Goal: Information Seeking & Learning: Learn about a topic

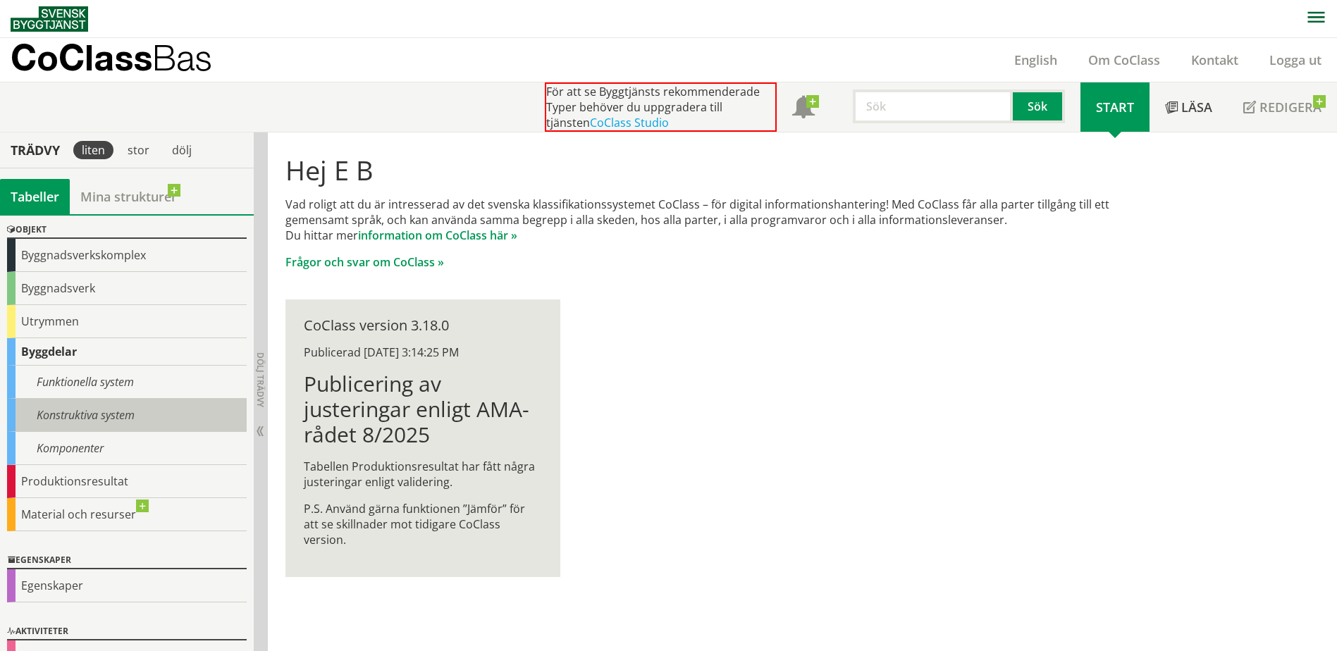
scroll to position [70, 0]
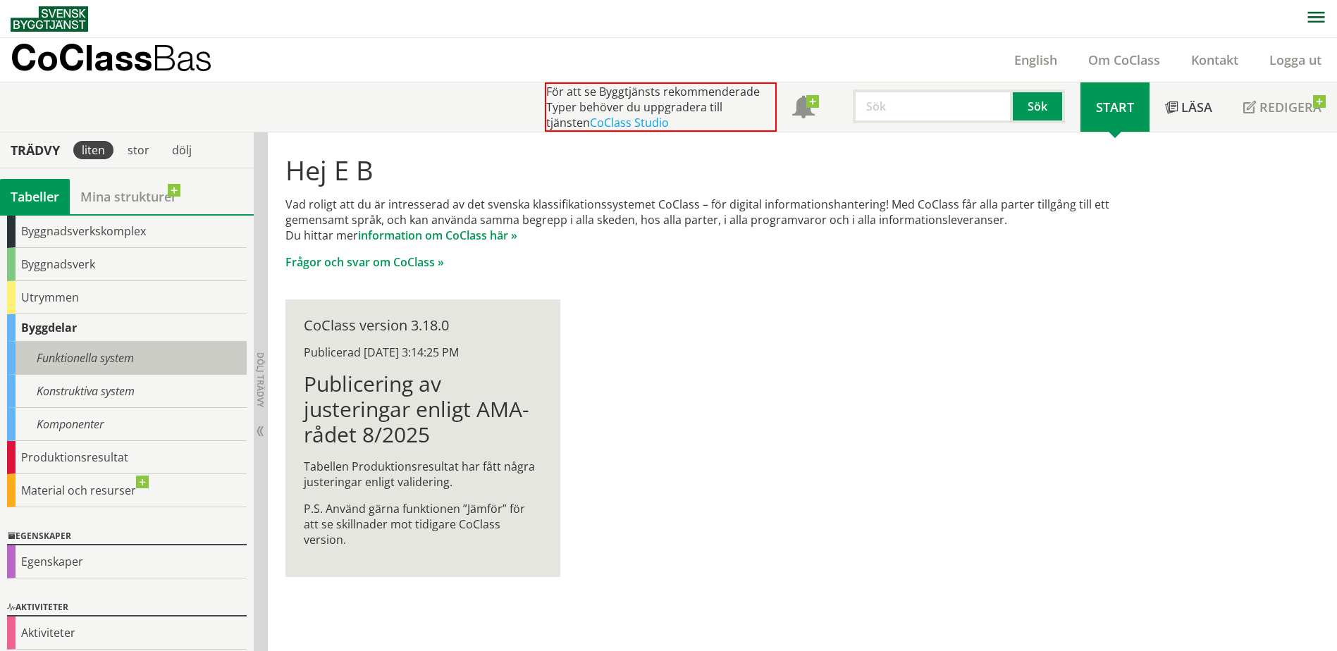
click at [75, 361] on div "Funktionella system" at bounding box center [127, 358] width 240 height 33
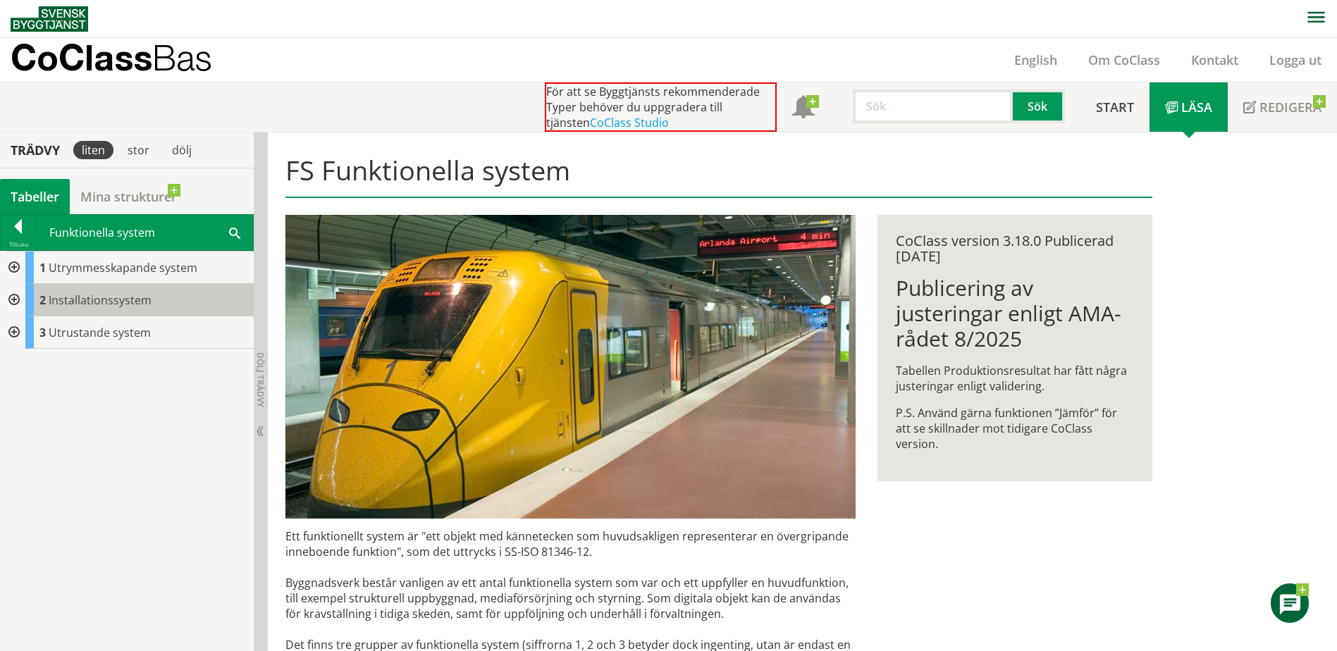
click at [78, 299] on span "Installationssystem" at bounding box center [100, 300] width 103 height 16
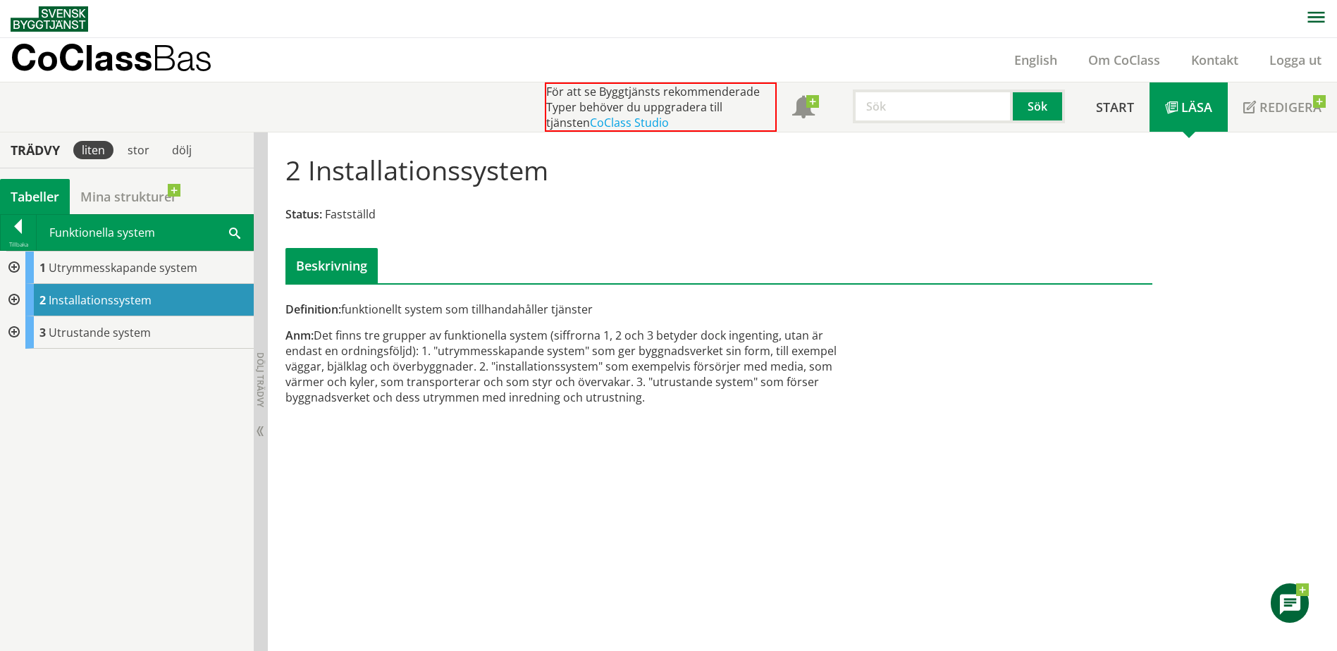
click at [13, 301] on div at bounding box center [12, 300] width 25 height 32
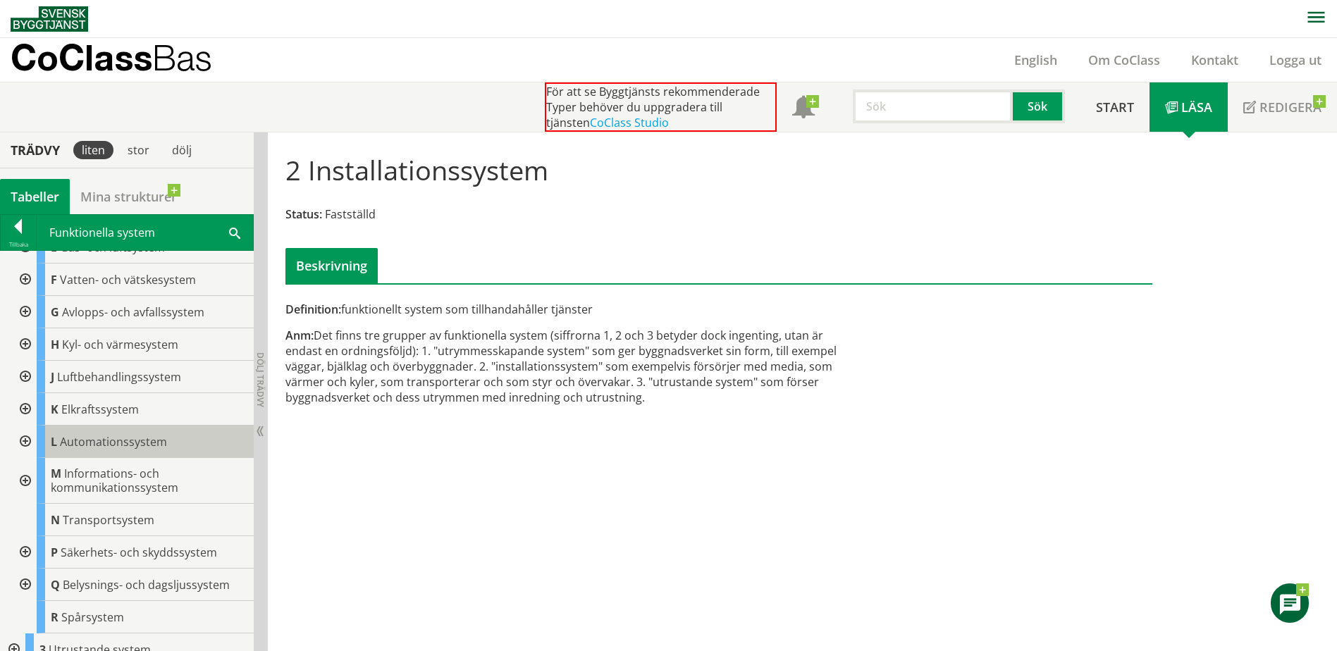
scroll to position [100, 0]
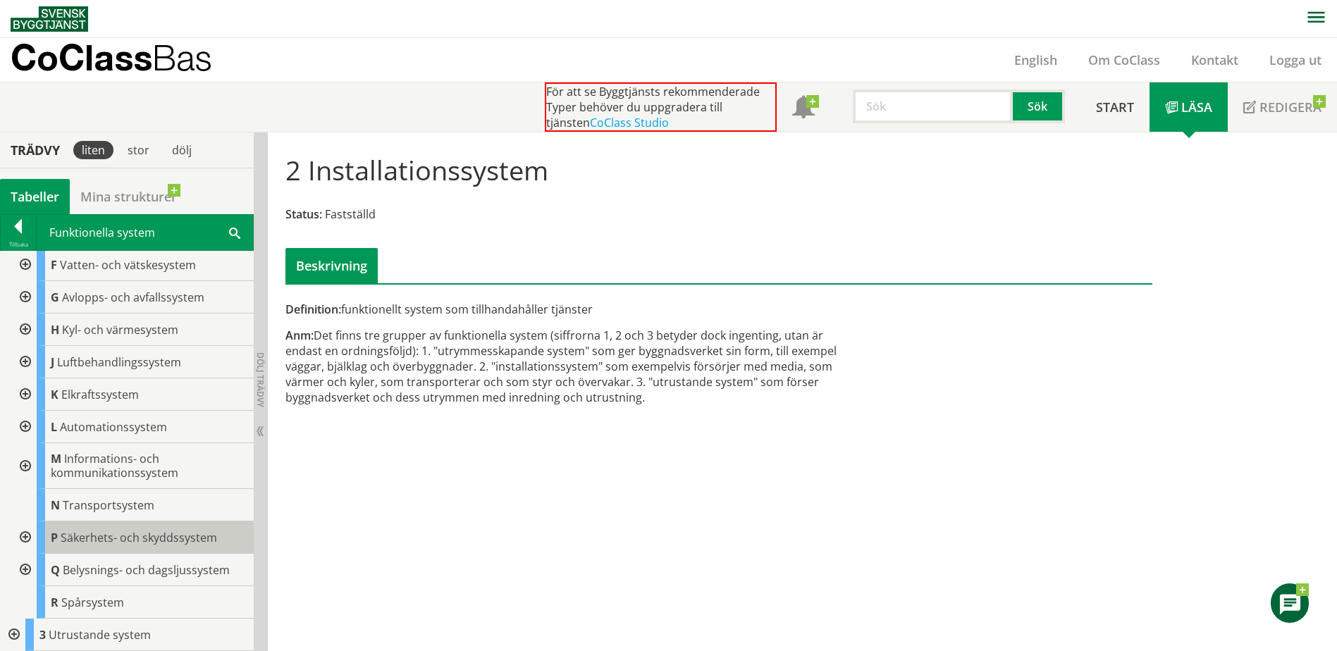
click at [95, 535] on span "Säkerhets- och skyddssystem" at bounding box center [139, 538] width 156 height 16
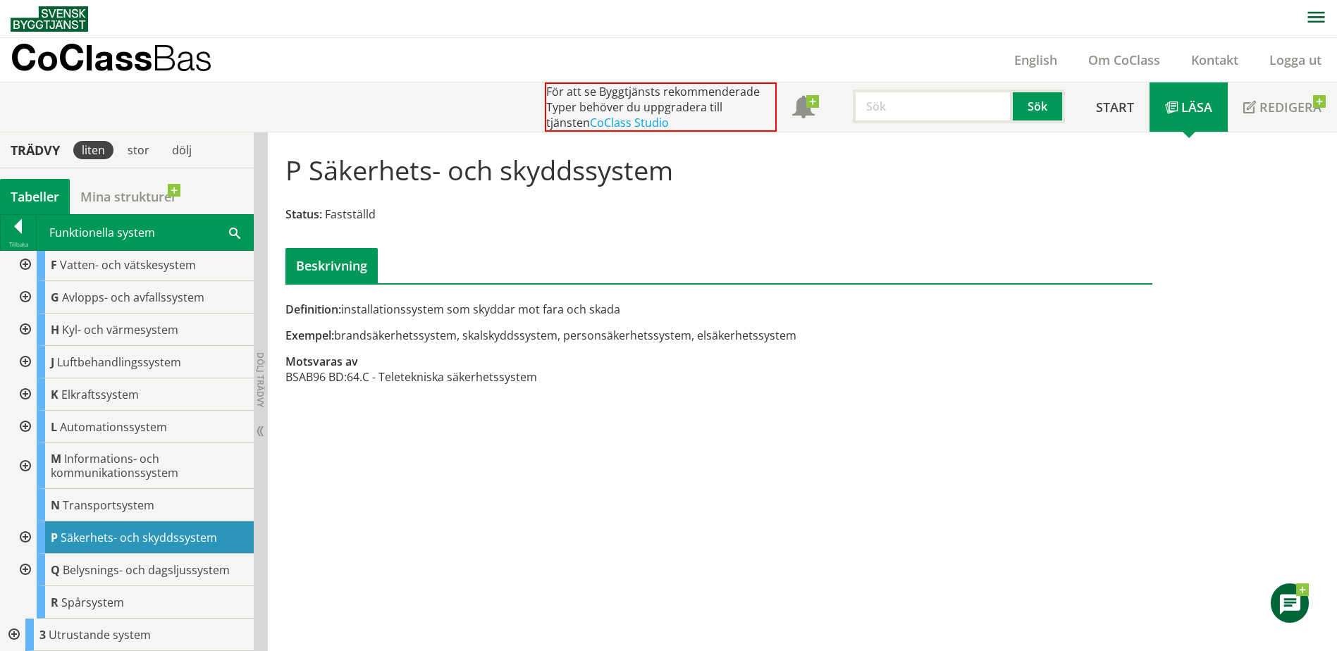
click at [26, 534] on div at bounding box center [23, 537] width 25 height 32
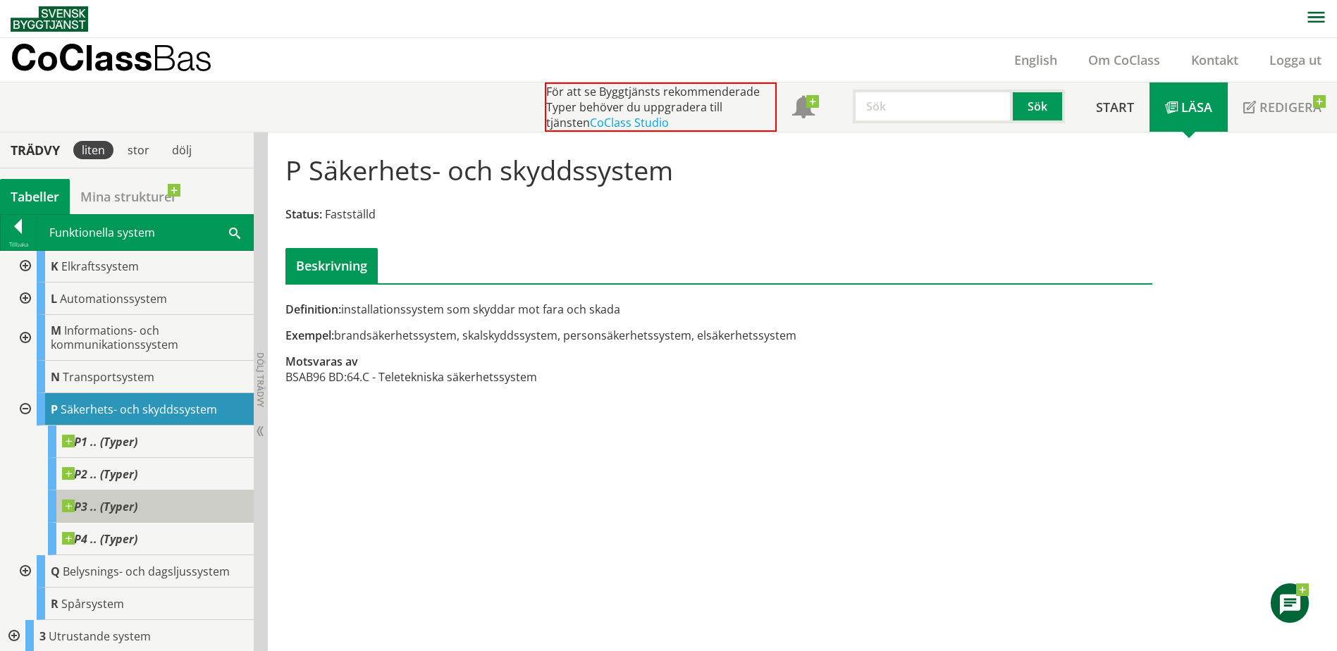
scroll to position [230, 0]
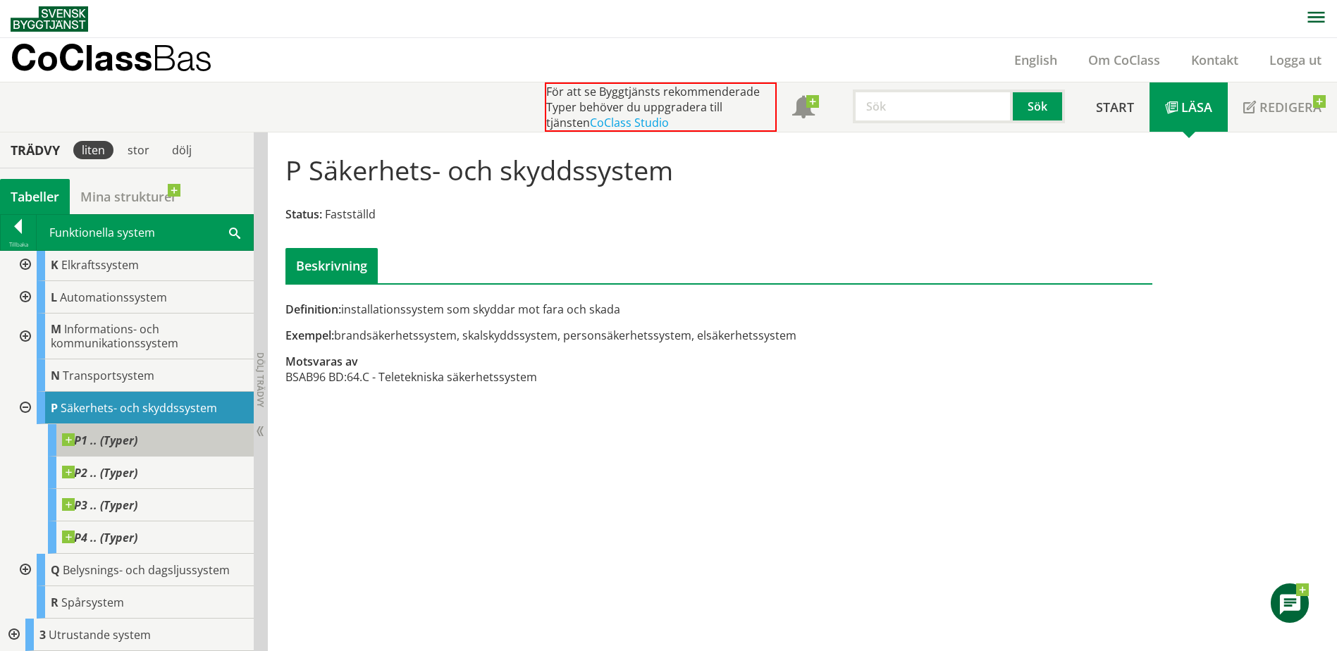
click at [137, 433] on span at bounding box center [137, 433] width 0 height 0
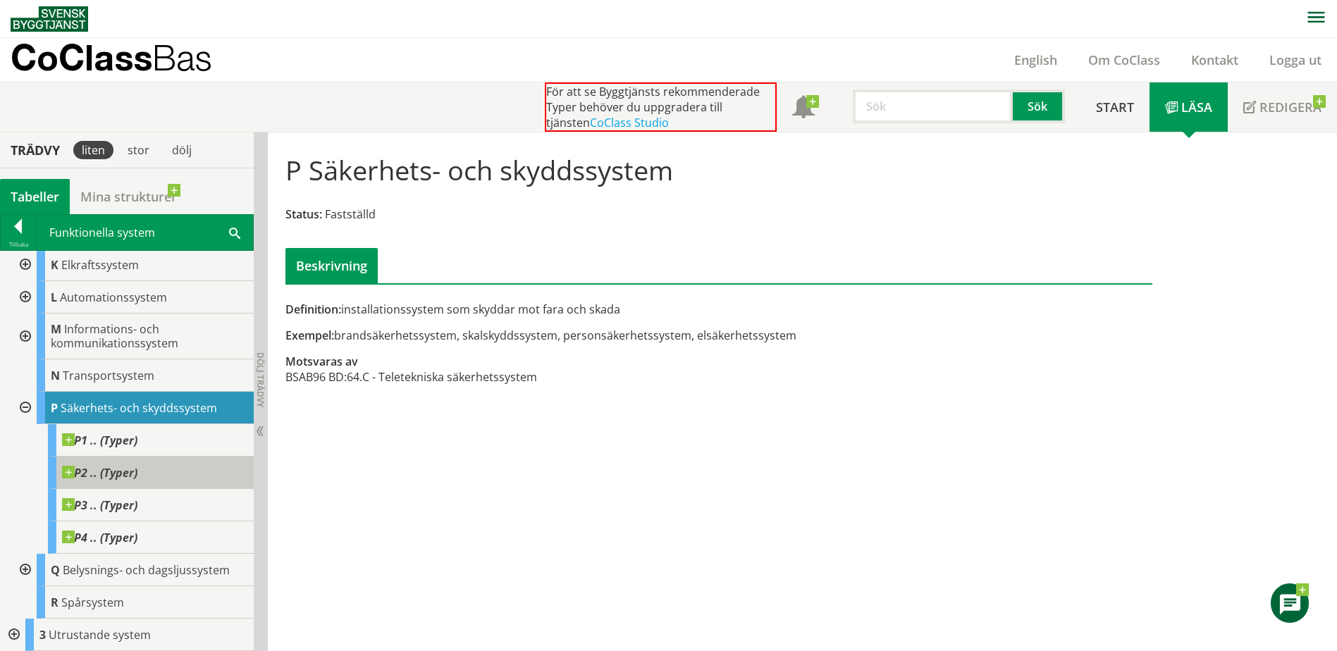
click at [137, 466] on span at bounding box center [137, 466] width 0 height 0
click at [113, 473] on span "P2 .. (Typer)" at bounding box center [99, 473] width 75 height 14
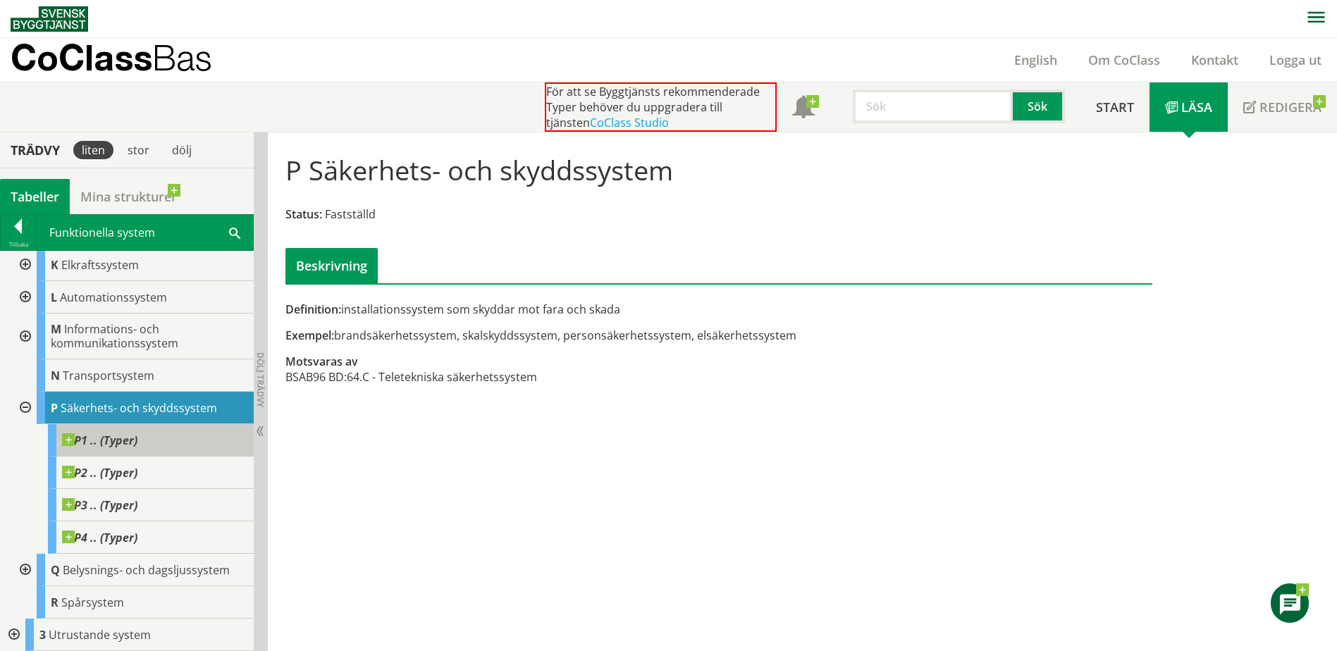
click at [118, 439] on span "P1 .. (Typer)" at bounding box center [99, 440] width 75 height 14
click at [18, 404] on div at bounding box center [23, 408] width 25 height 32
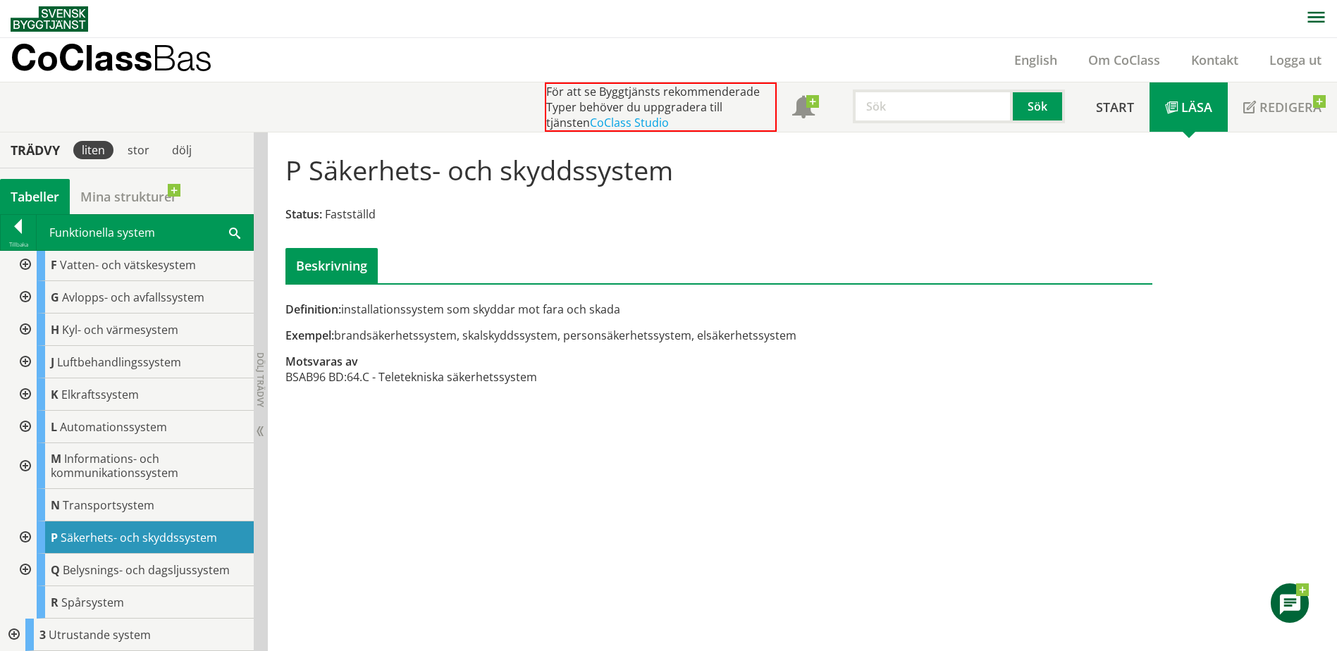
scroll to position [100, 0]
click at [23, 426] on div at bounding box center [23, 427] width 25 height 32
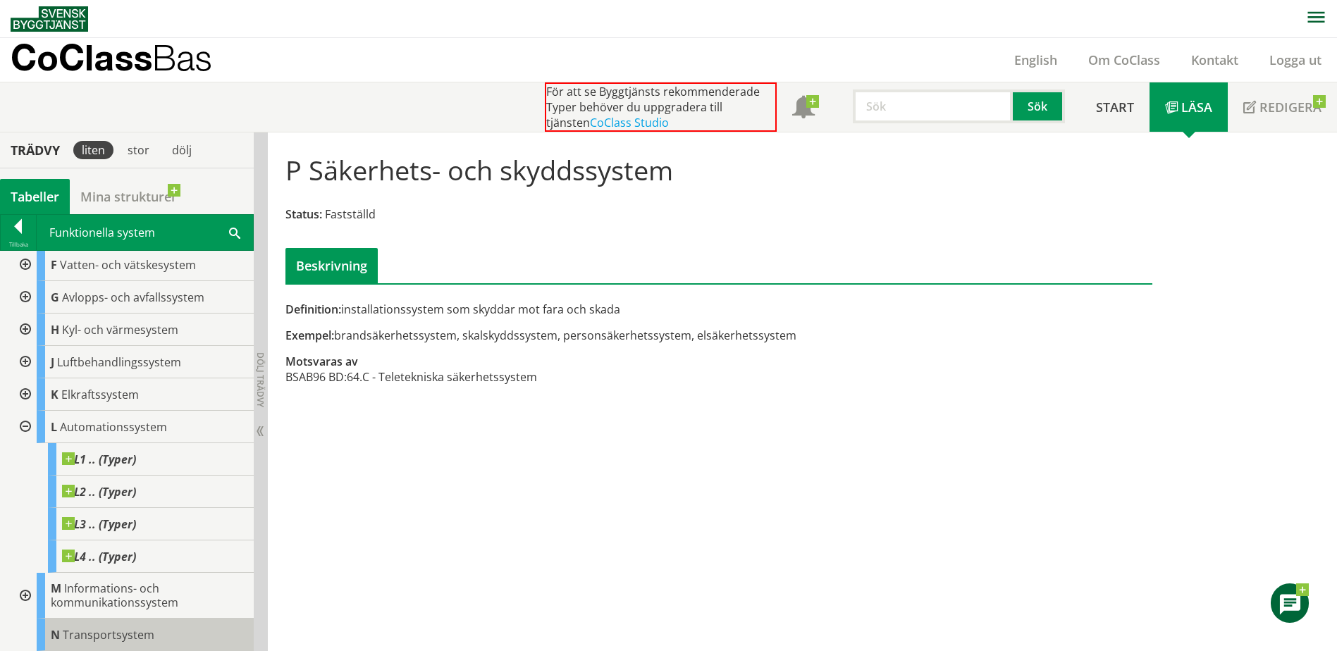
scroll to position [230, 0]
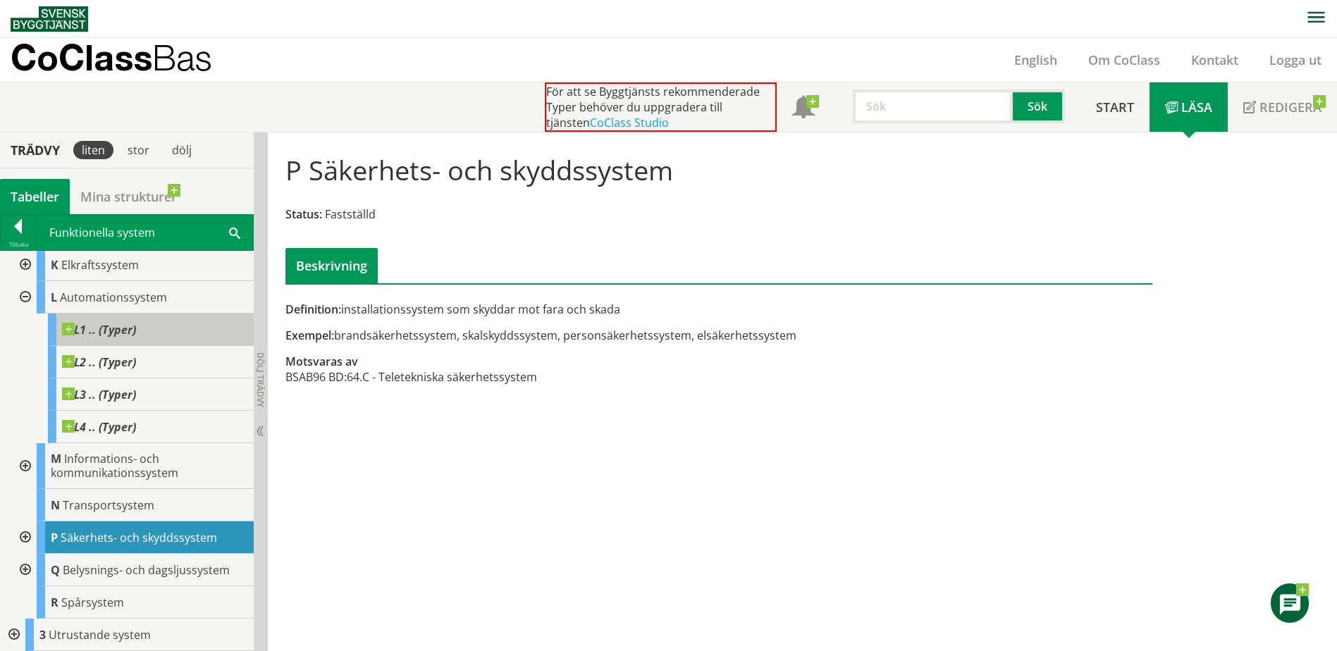
click at [136, 323] on span at bounding box center [136, 323] width 0 height 0
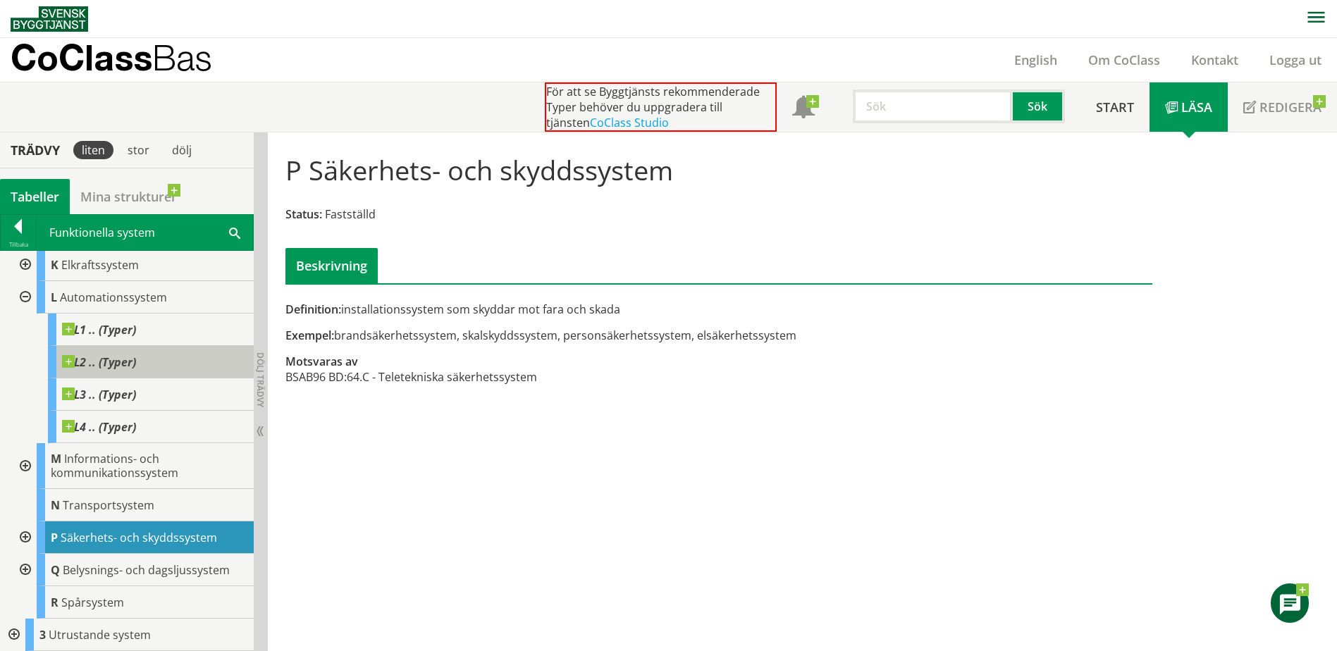
click at [136, 355] on span at bounding box center [136, 355] width 0 height 0
click at [27, 298] on div at bounding box center [23, 297] width 25 height 32
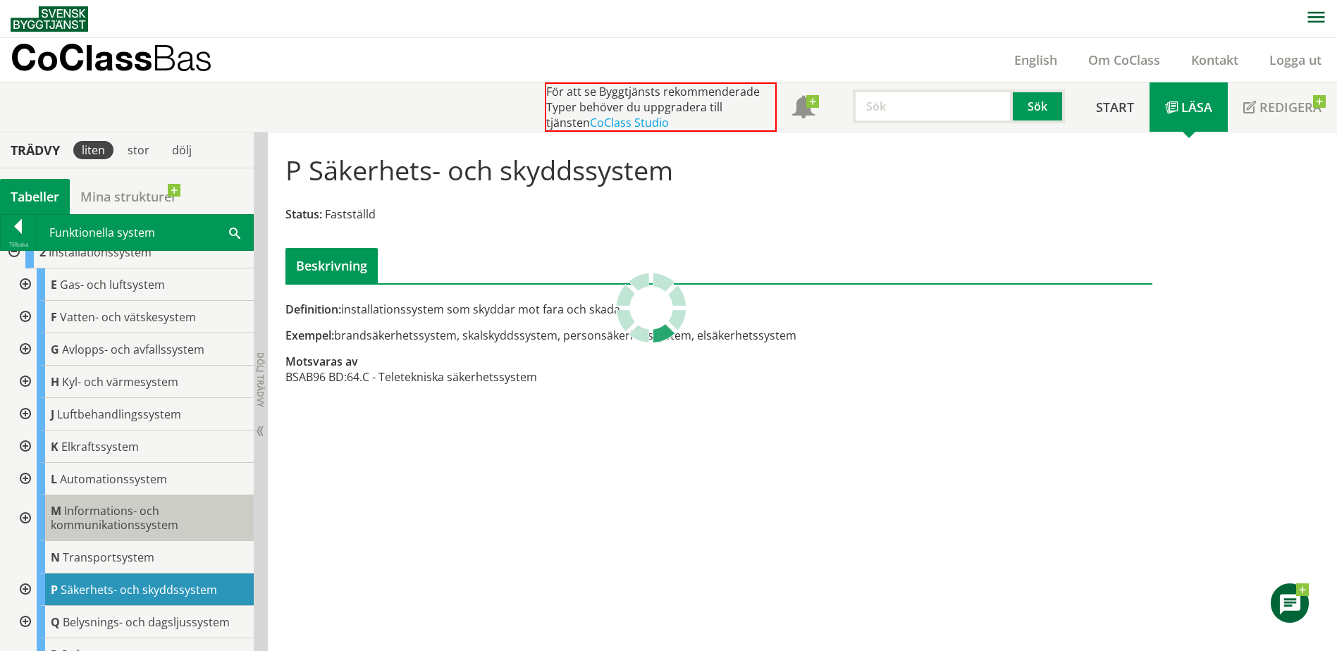
scroll to position [70, 0]
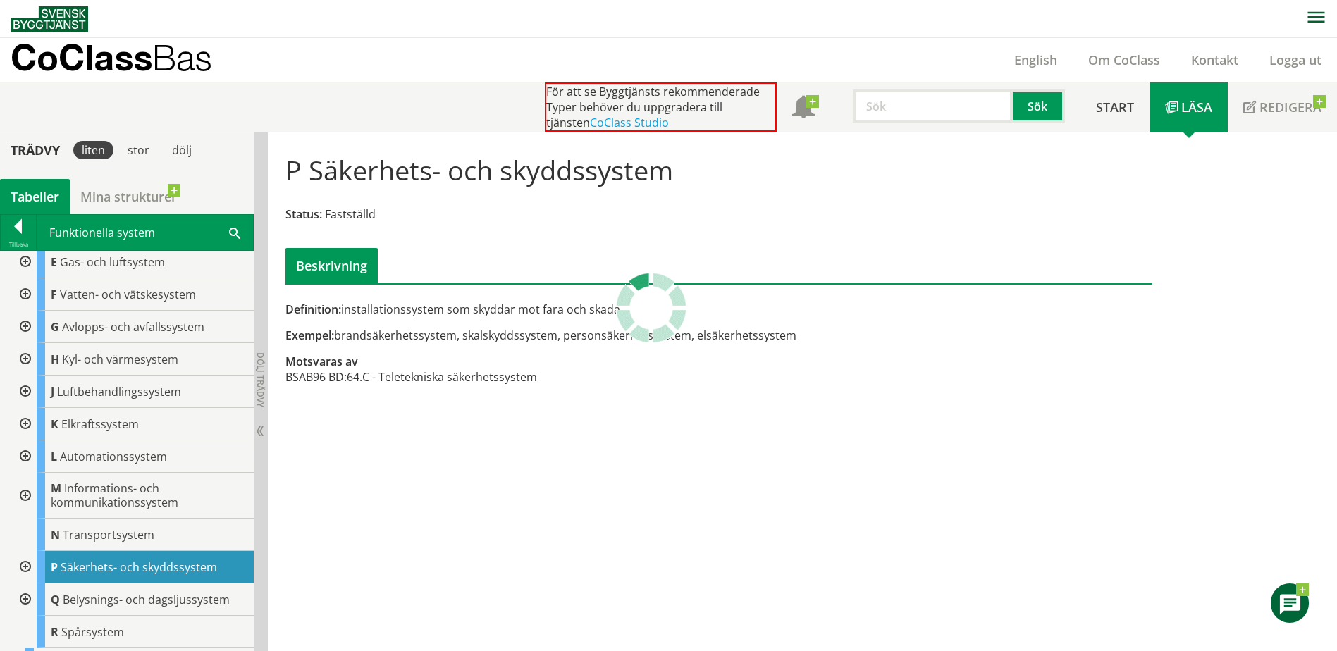
click at [27, 495] on div at bounding box center [23, 496] width 25 height 46
click at [20, 495] on div at bounding box center [23, 496] width 25 height 46
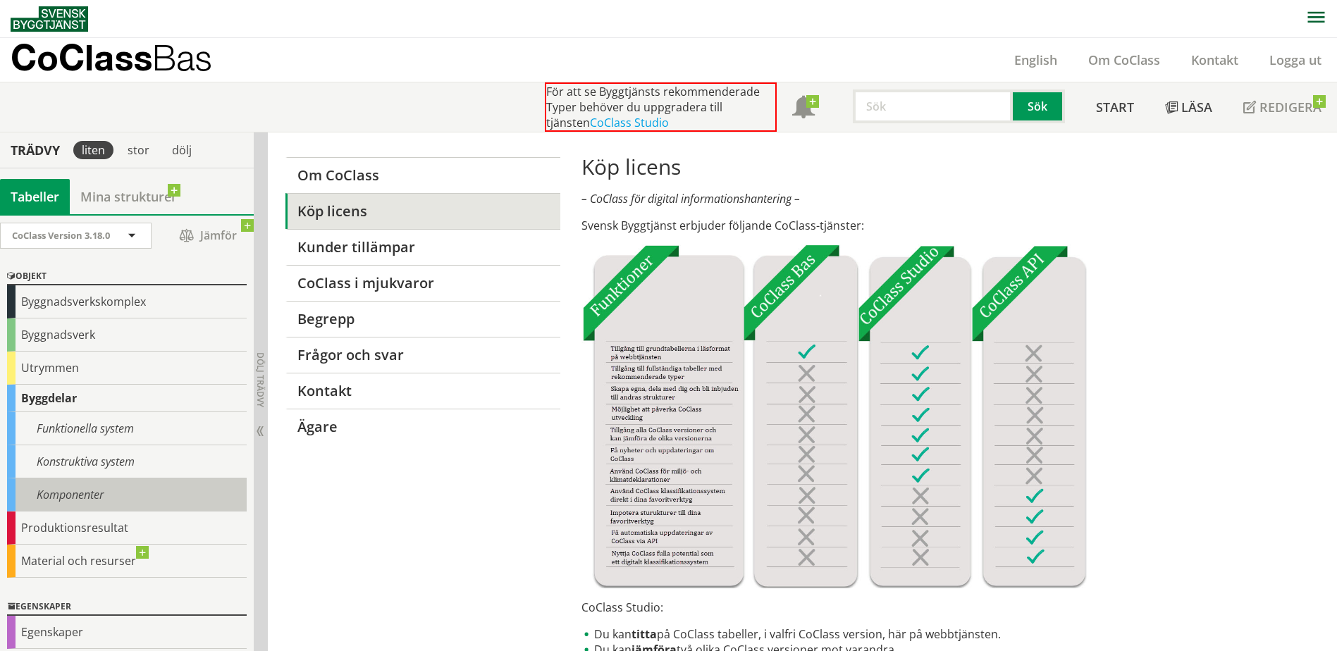
click at [72, 495] on div "Komponenter" at bounding box center [127, 494] width 240 height 33
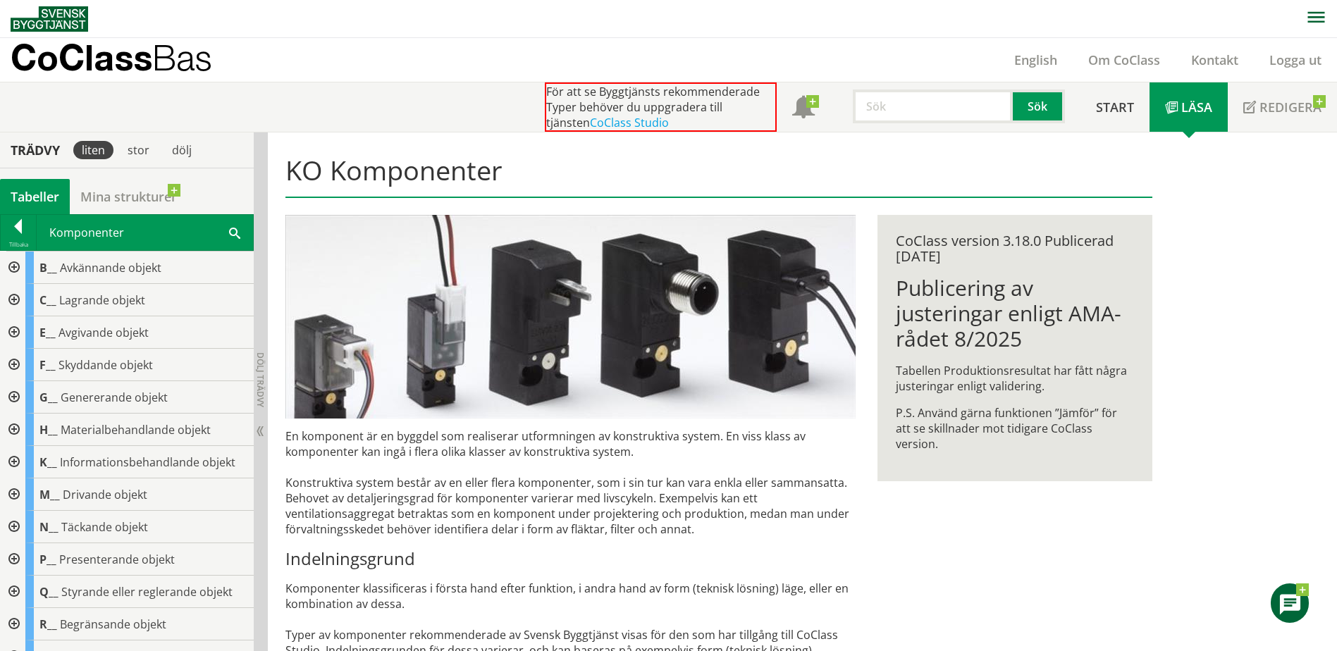
click at [16, 266] on div at bounding box center [12, 268] width 25 height 32
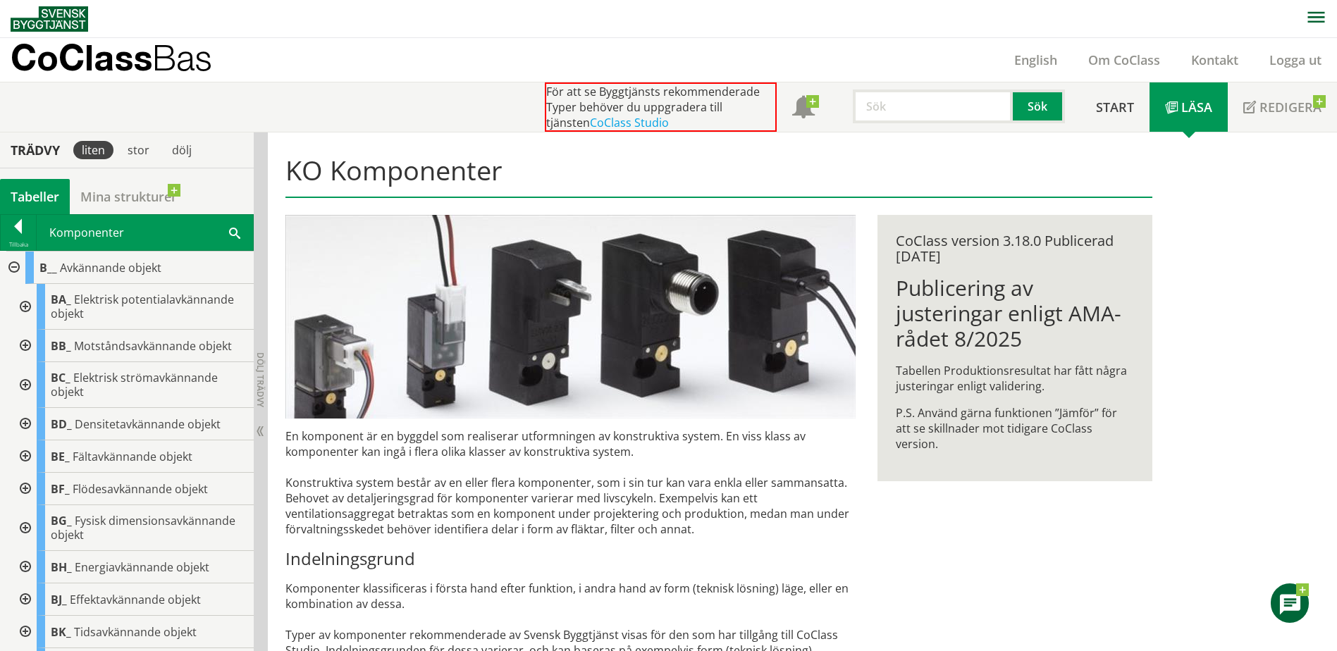
click at [26, 456] on div at bounding box center [23, 456] width 25 height 32
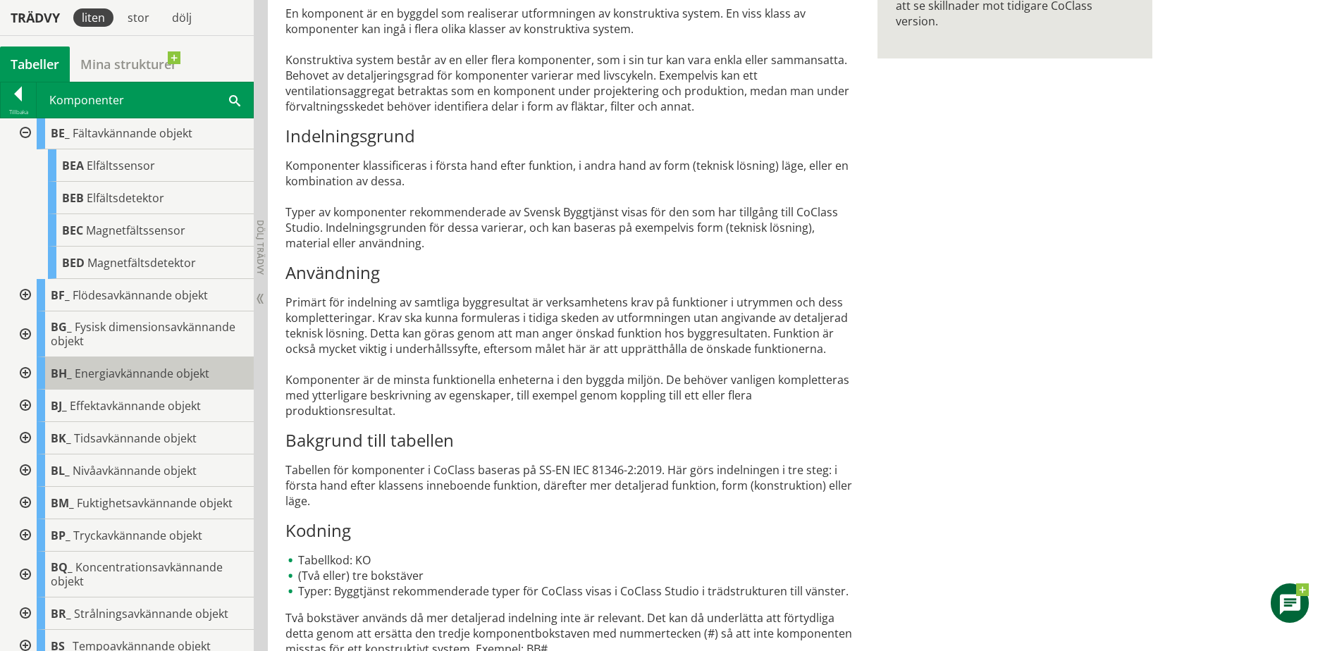
scroll to position [141, 0]
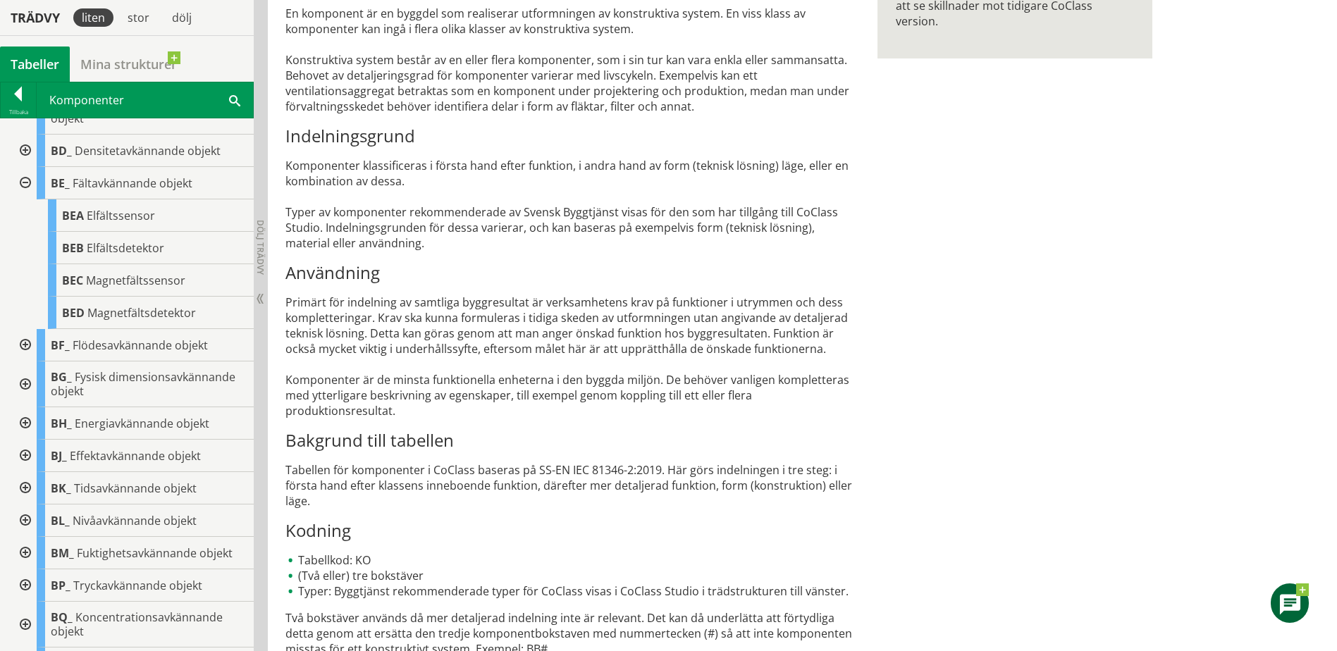
click at [20, 182] on div at bounding box center [23, 183] width 25 height 32
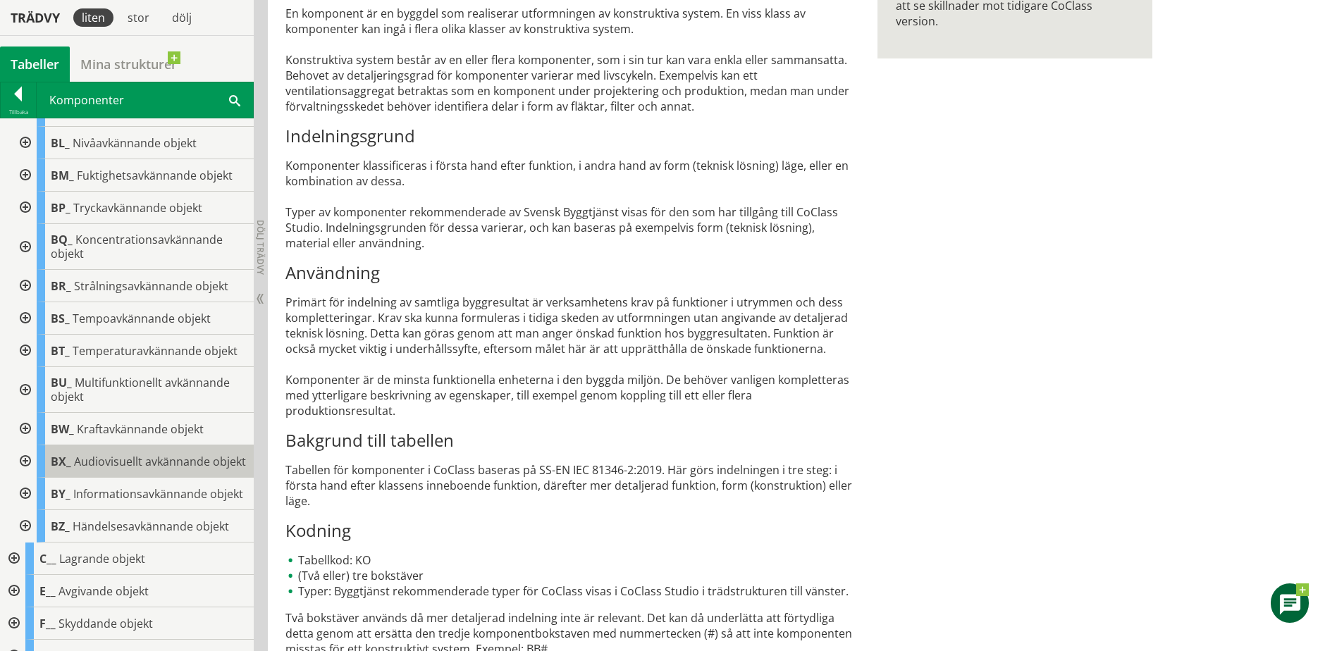
scroll to position [423, 0]
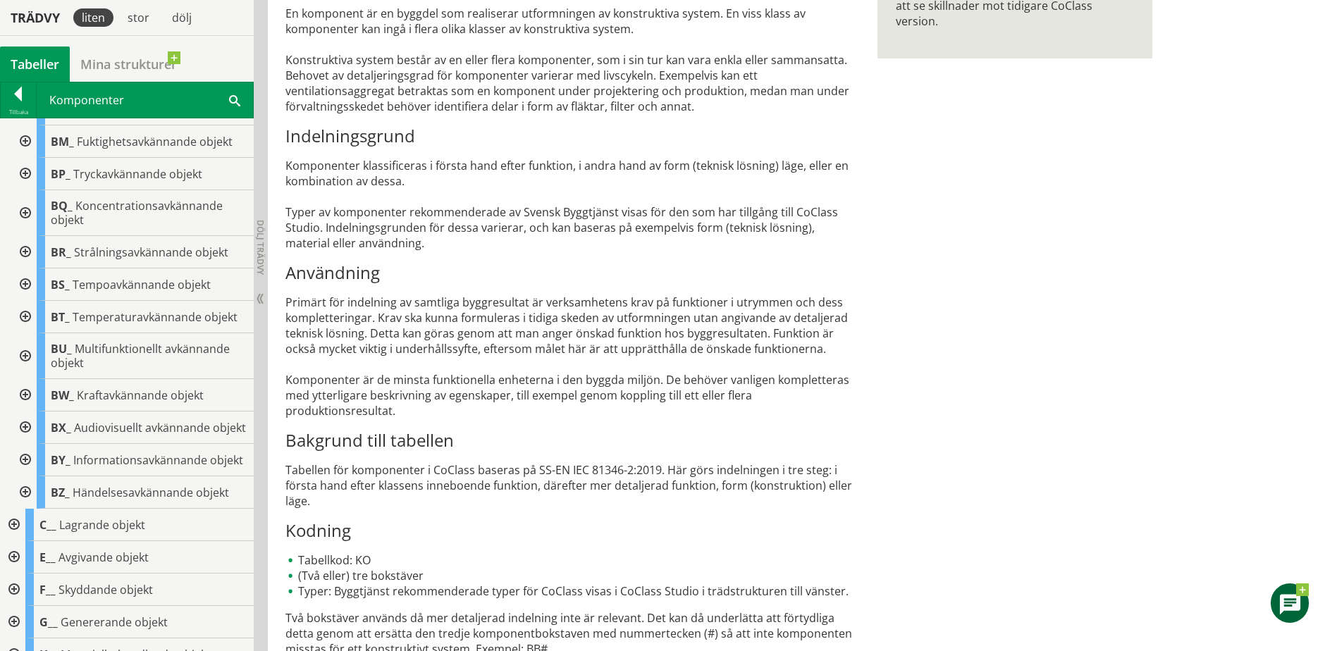
click at [25, 433] on div at bounding box center [23, 427] width 25 height 32
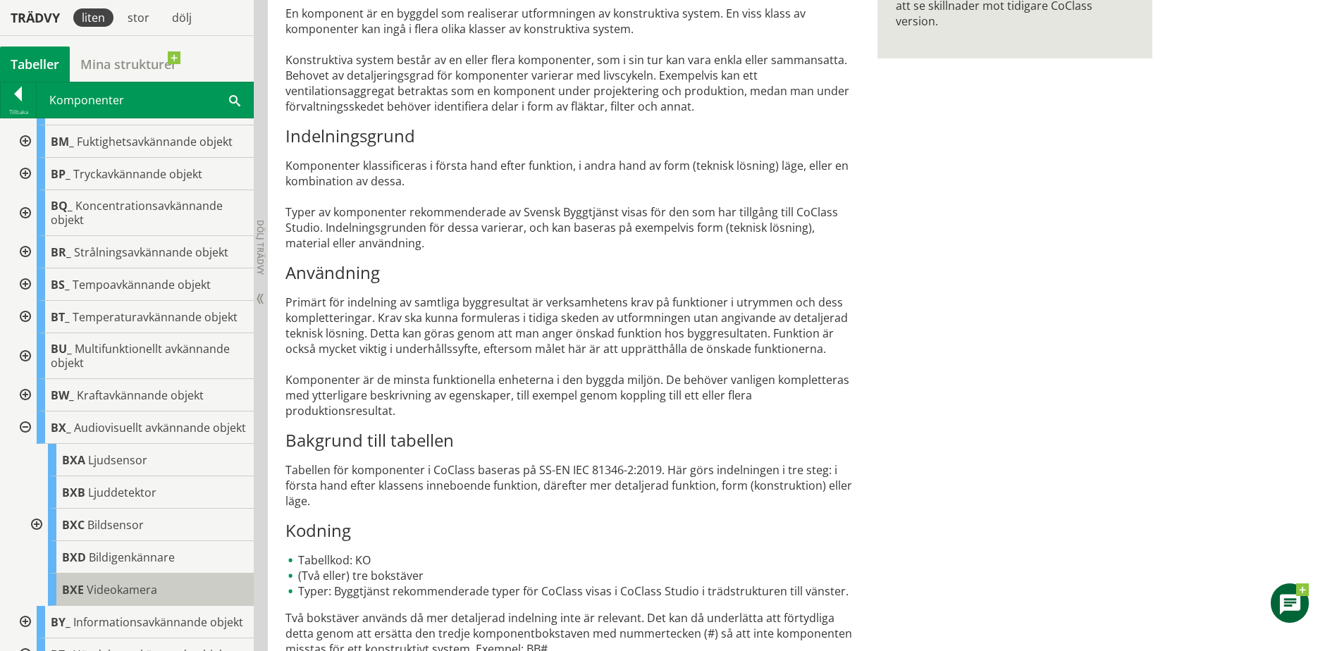
click at [82, 597] on span "BXE" at bounding box center [73, 590] width 22 height 16
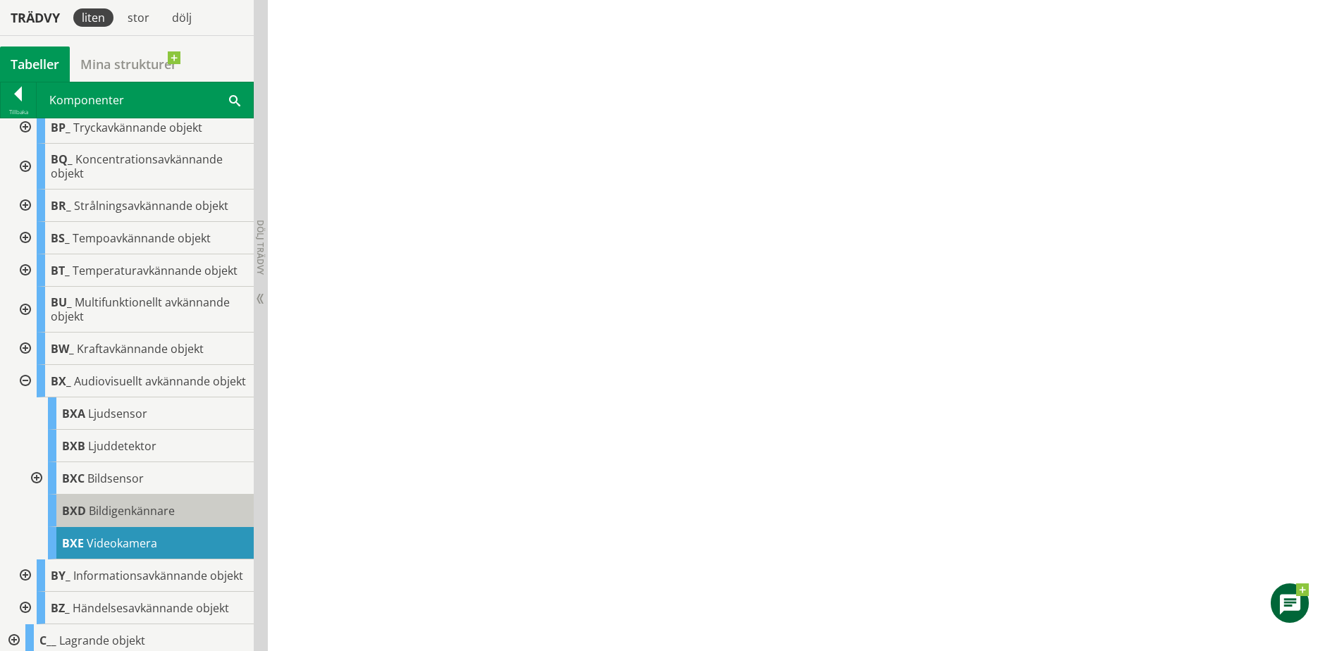
scroll to position [493, 0]
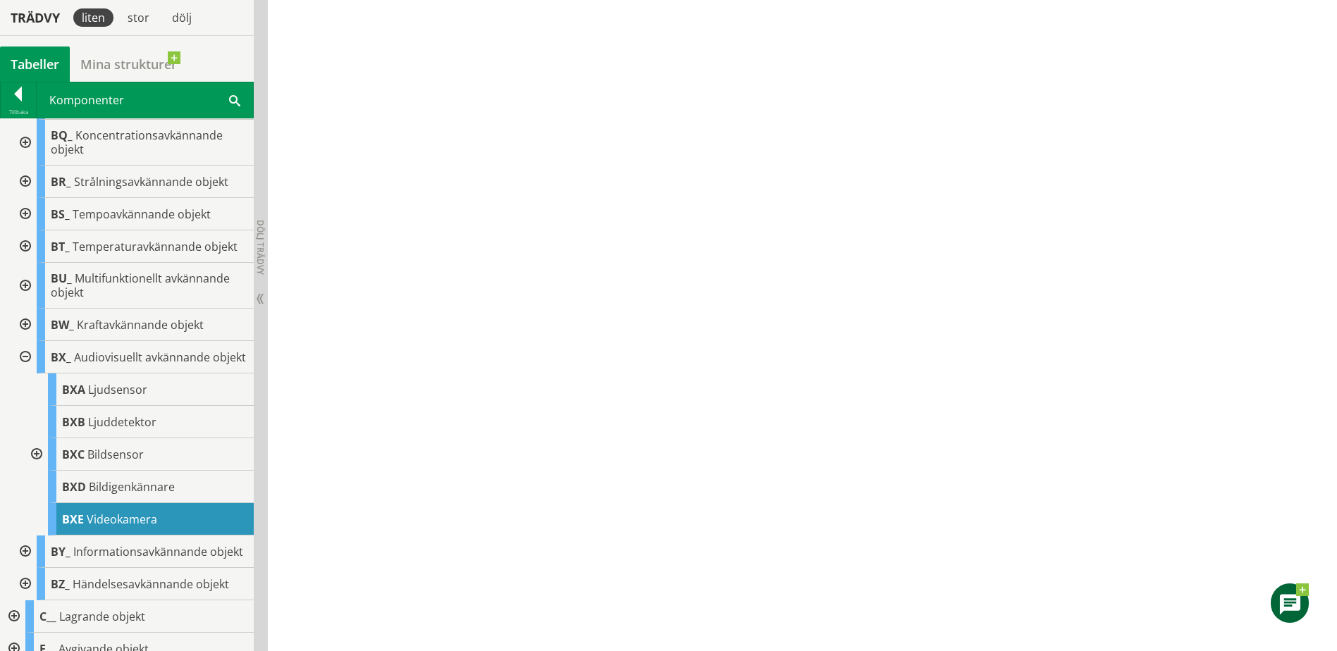
click at [128, 527] on span "Videokamera" at bounding box center [122, 520] width 70 height 16
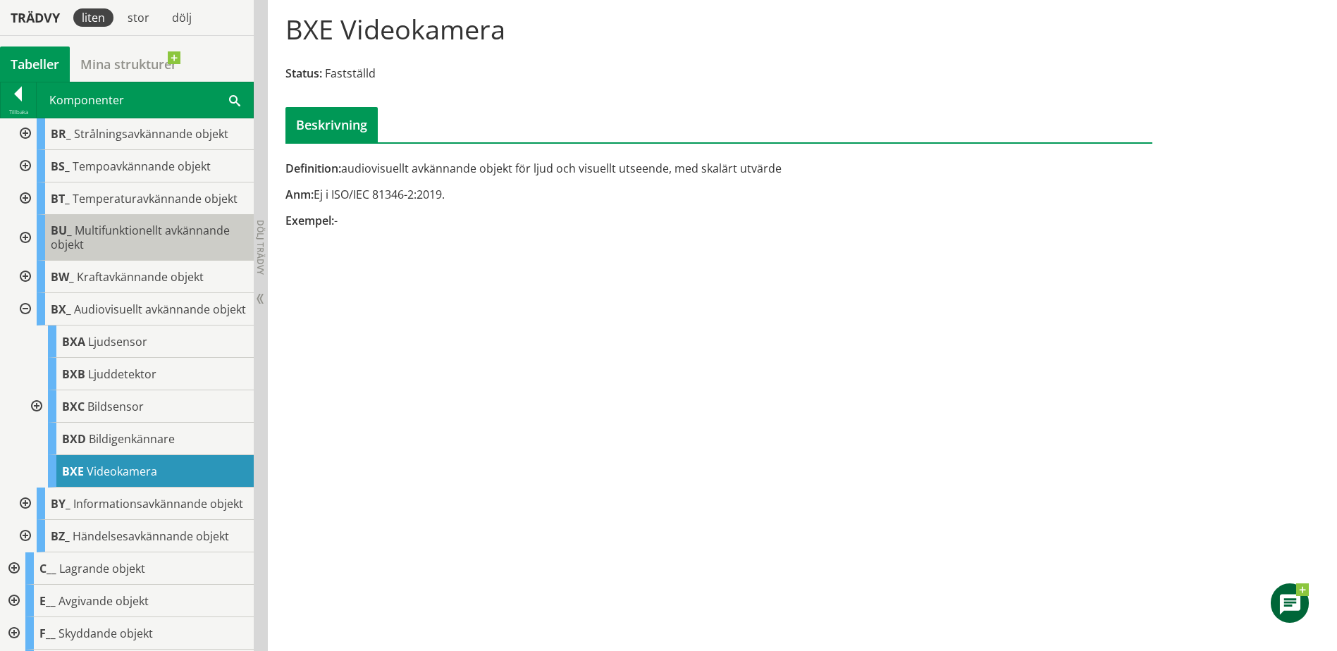
scroll to position [564, 0]
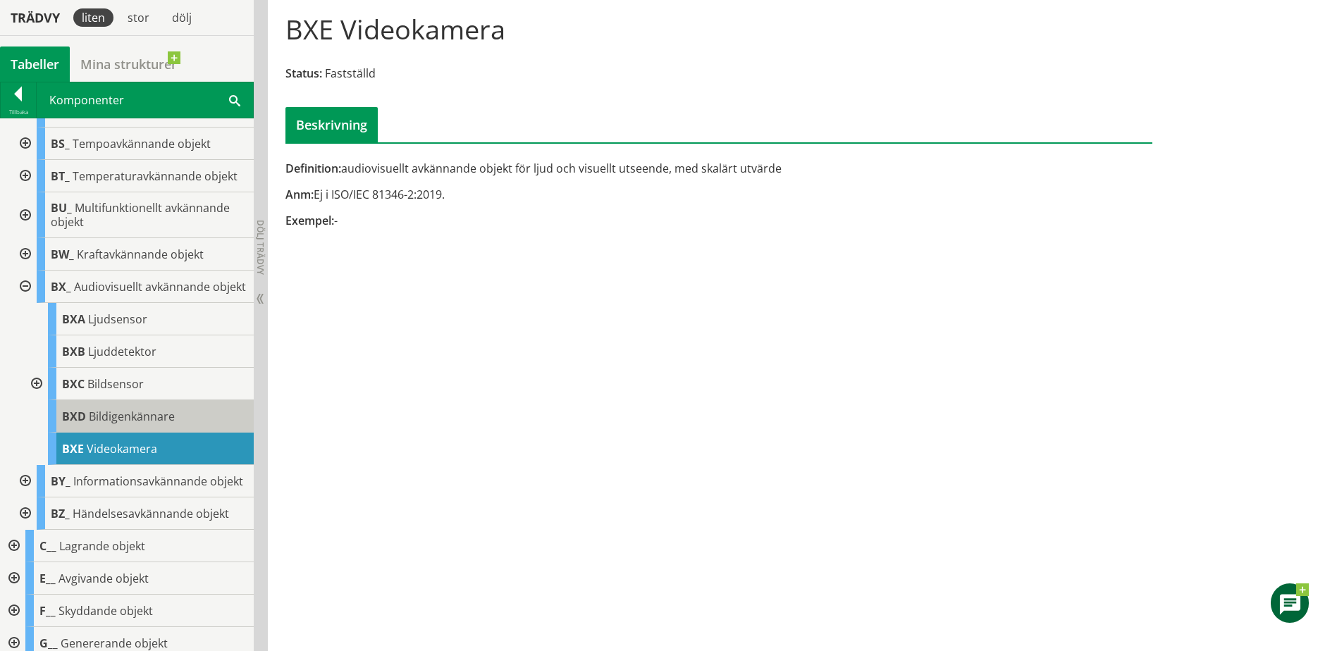
click at [101, 424] on span "Bildigenkännare" at bounding box center [132, 417] width 86 height 16
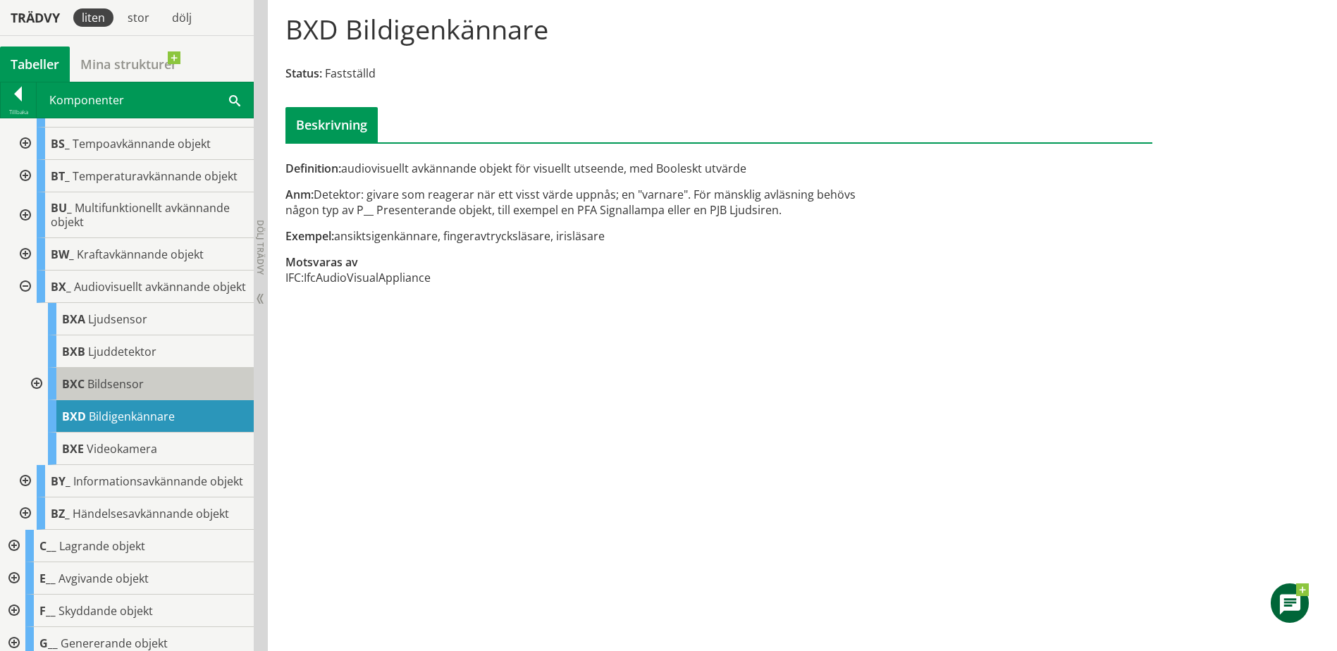
click at [111, 392] on span "Bildsensor" at bounding box center [115, 384] width 56 height 16
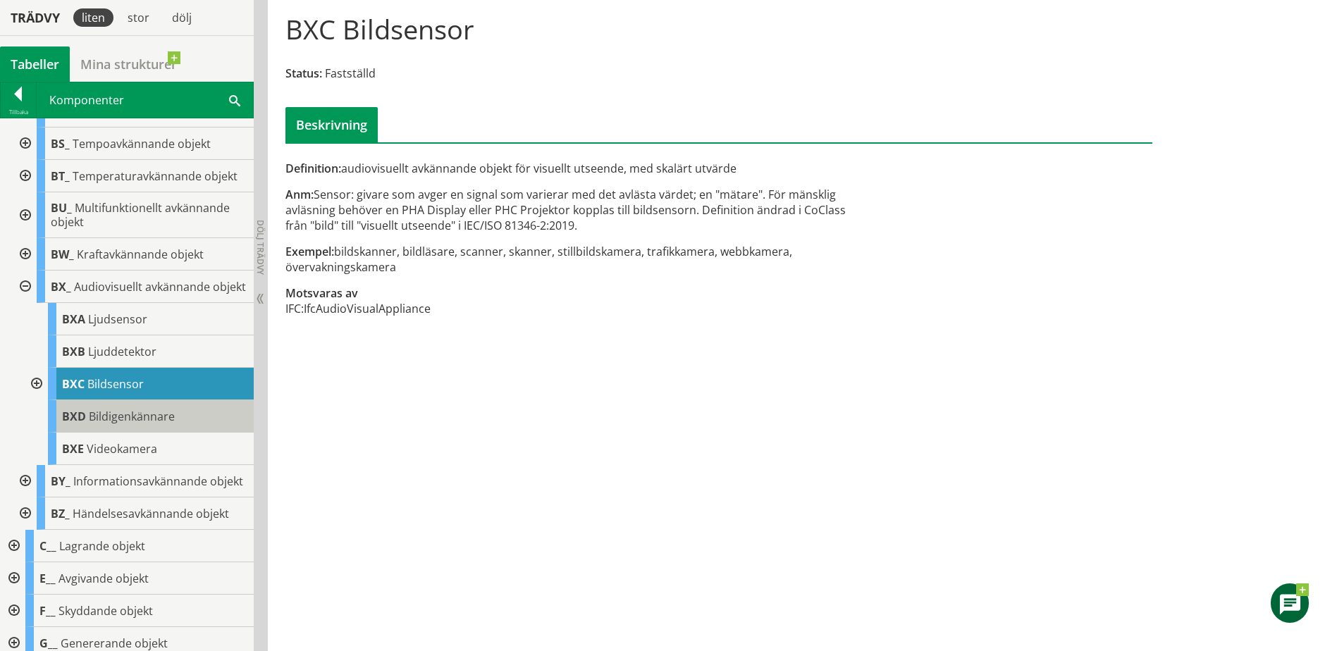
click at [127, 423] on span "Bildigenkännare" at bounding box center [132, 417] width 86 height 16
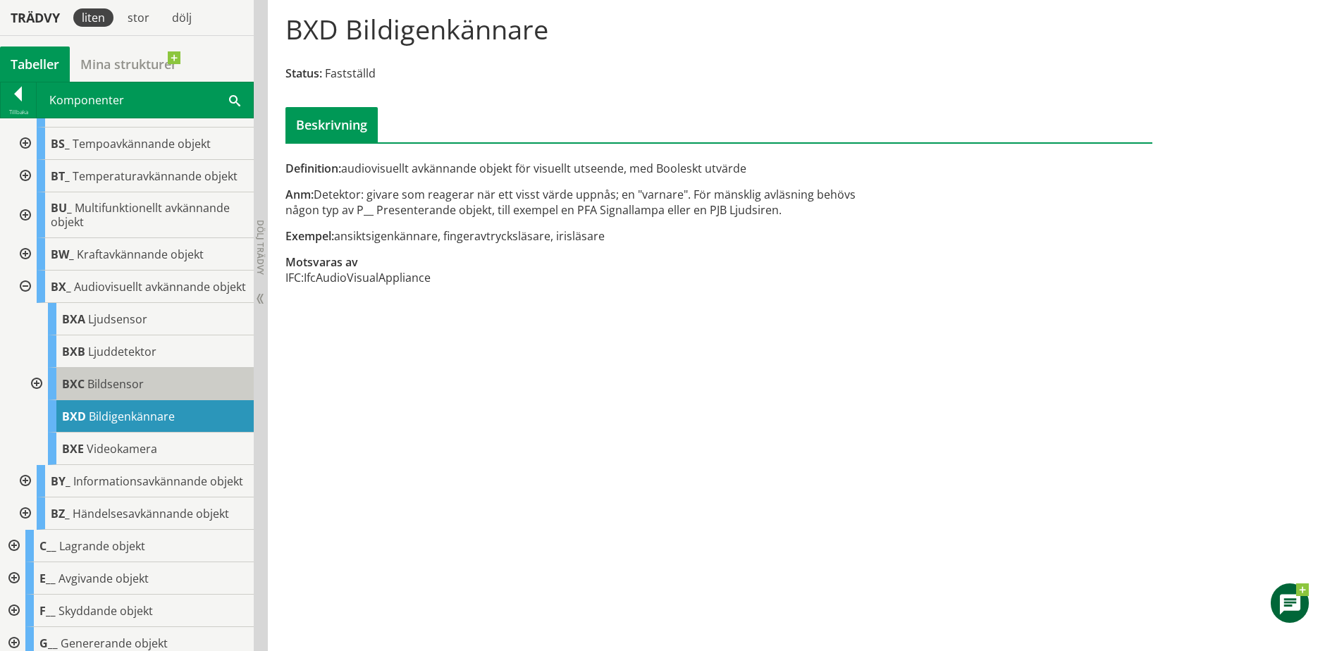
click at [137, 392] on span "Bildsensor" at bounding box center [115, 384] width 56 height 16
